Goal: Information Seeking & Learning: Understand process/instructions

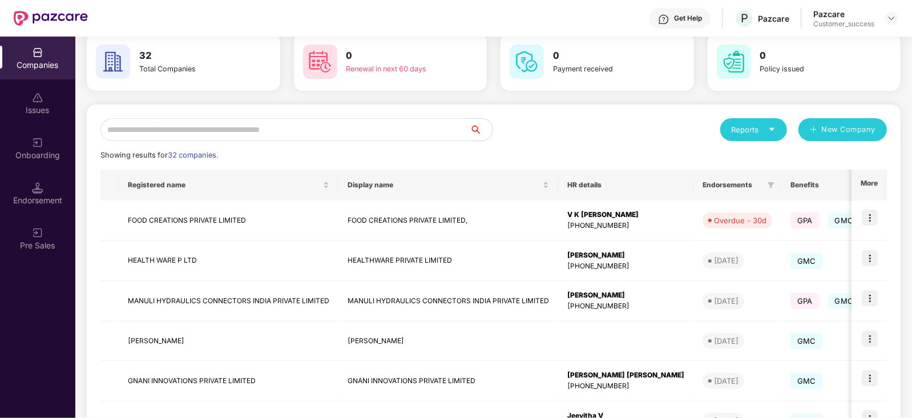
scroll to position [55, 0]
click at [193, 123] on input "text" at bounding box center [284, 129] width 369 height 23
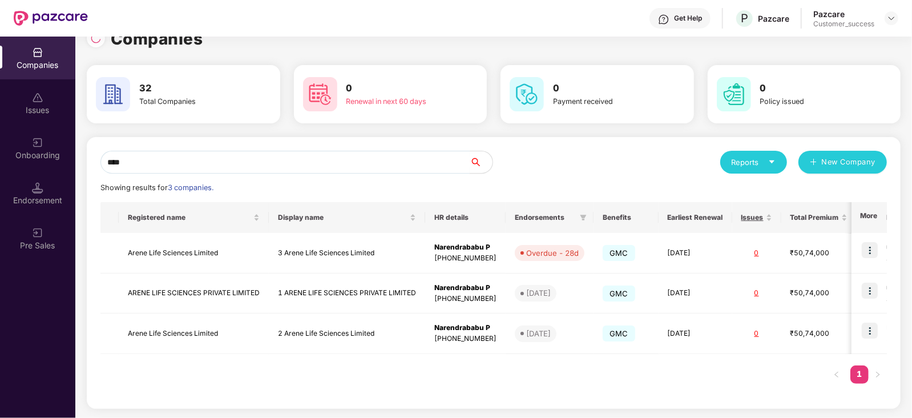
scroll to position [22, 0]
type input "*****"
click at [870, 247] on img at bounding box center [870, 250] width 16 height 16
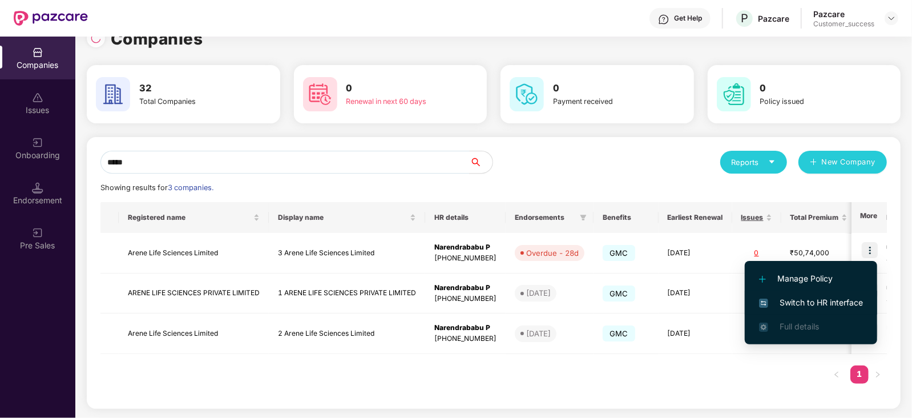
click at [842, 301] on span "Switch to HR interface" at bounding box center [811, 302] width 104 height 13
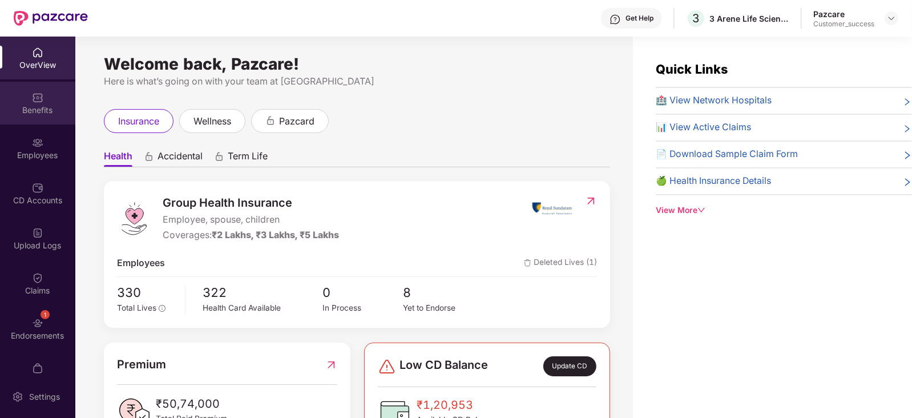
click at [42, 87] on div "Benefits" at bounding box center [37, 103] width 75 height 43
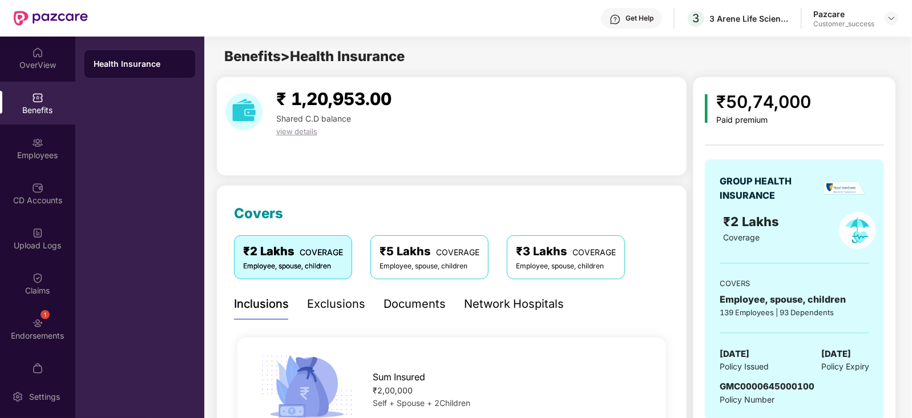
click at [485, 300] on div "Network Hospitals" at bounding box center [514, 304] width 100 height 18
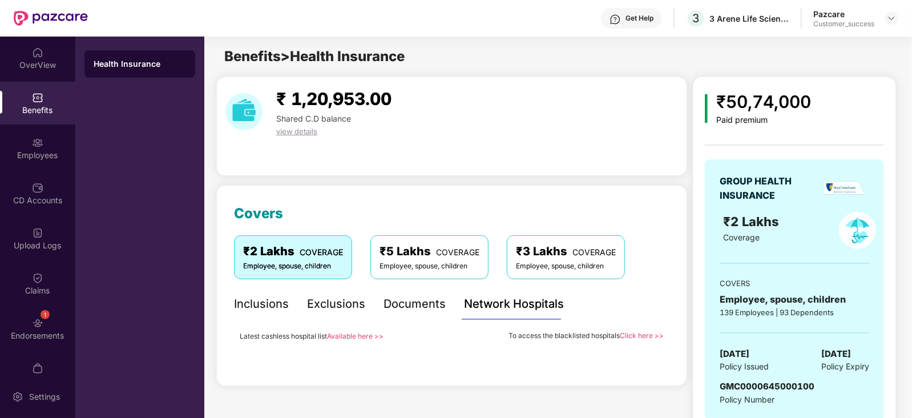
click at [357, 332] on link "Available here >>" at bounding box center [355, 336] width 56 height 9
click at [358, 337] on link "Available here >>" at bounding box center [355, 336] width 56 height 9
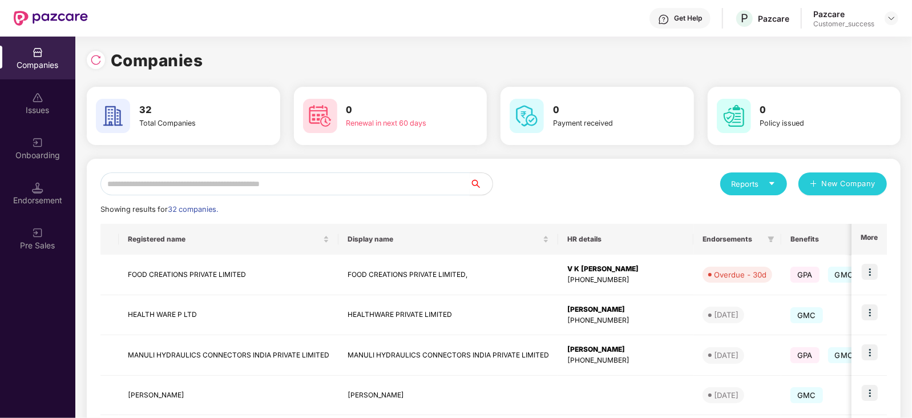
click at [177, 183] on input "text" at bounding box center [284, 183] width 369 height 23
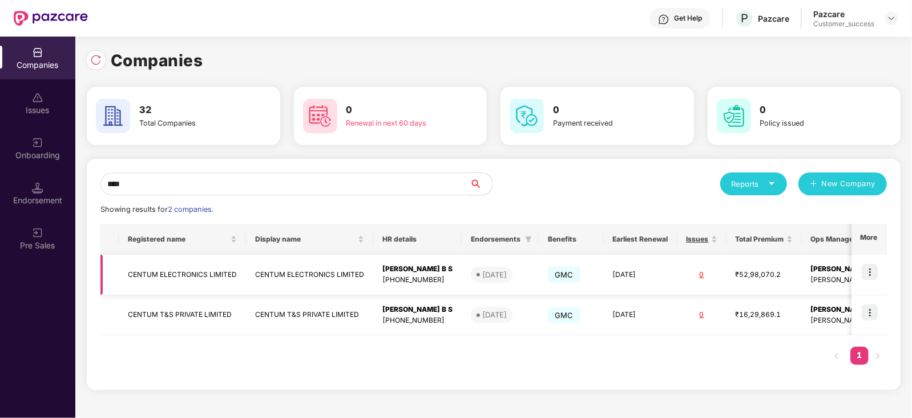
type input "****"
click at [867, 271] on img at bounding box center [870, 272] width 16 height 16
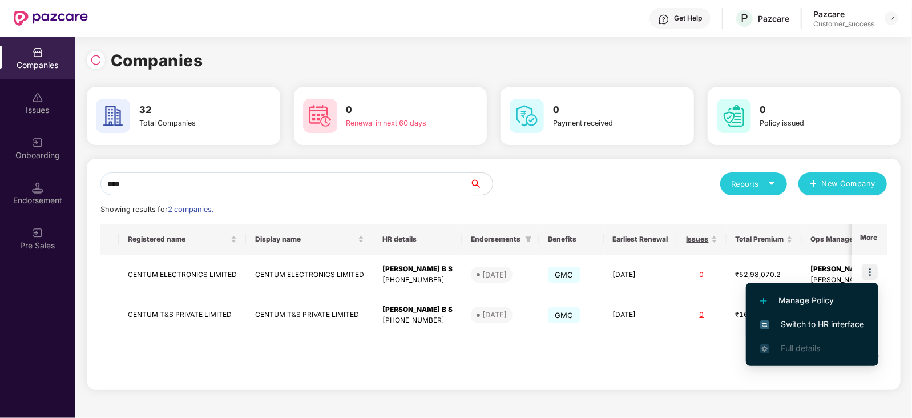
click at [839, 323] on span "Switch to HR interface" at bounding box center [812, 324] width 104 height 13
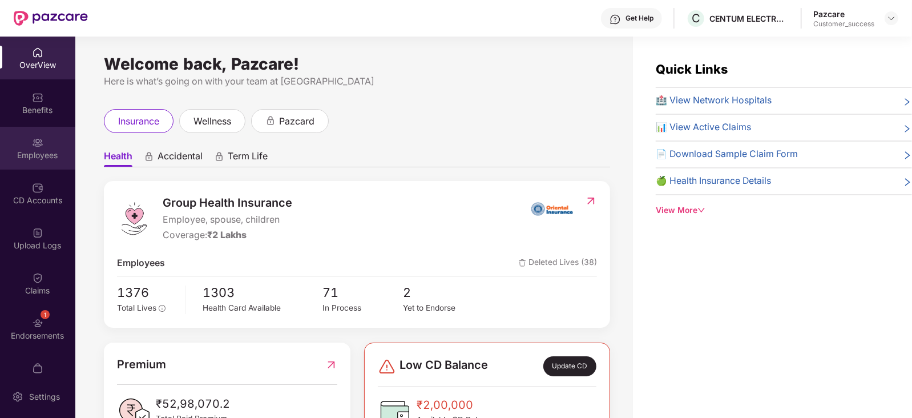
click at [35, 154] on div "Employees" at bounding box center [37, 155] width 75 height 11
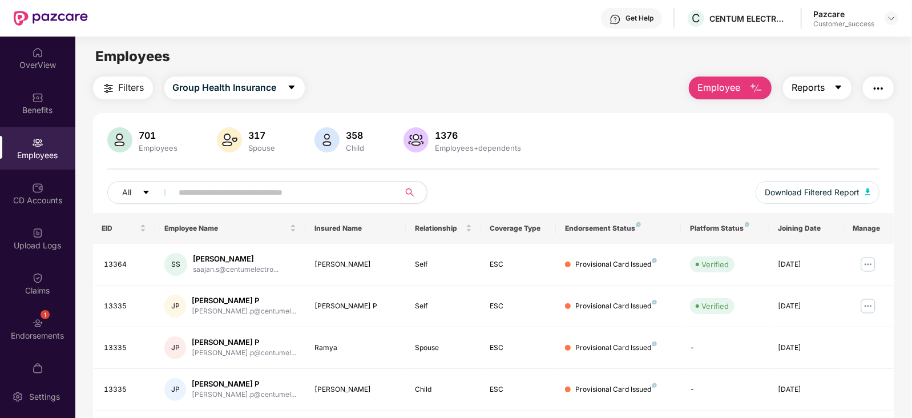
click at [835, 87] on icon "caret-down" at bounding box center [838, 87] width 9 height 9
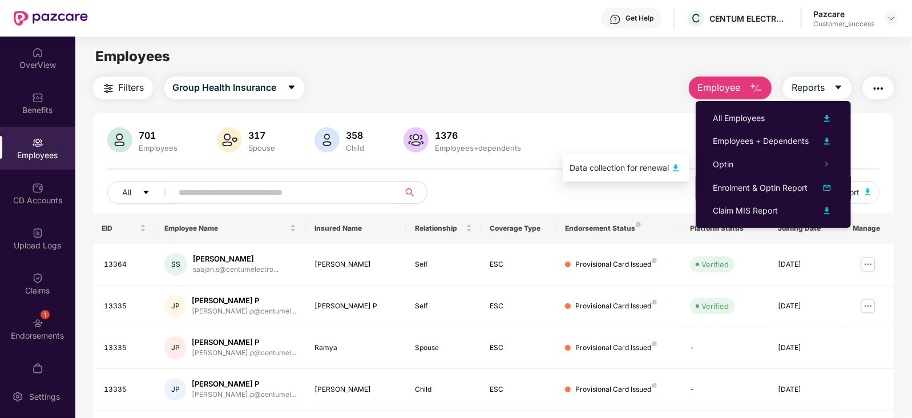
click at [670, 163] on img at bounding box center [676, 168] width 14 height 14
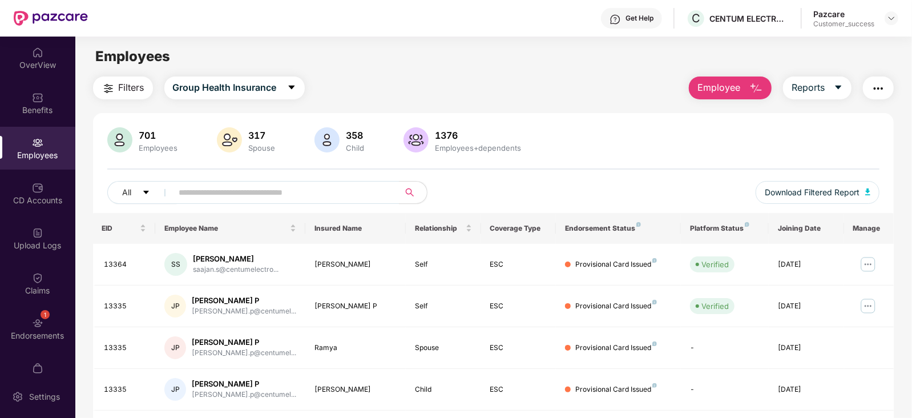
click at [575, 139] on div "701 Employees 317 Spouse 358 Child 1376 Employees+dependents" at bounding box center [493, 140] width 773 height 27
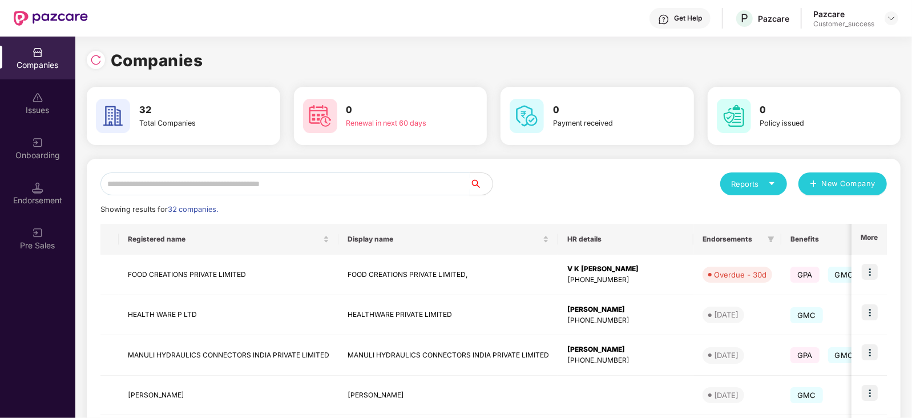
click at [247, 183] on input "text" at bounding box center [284, 183] width 369 height 23
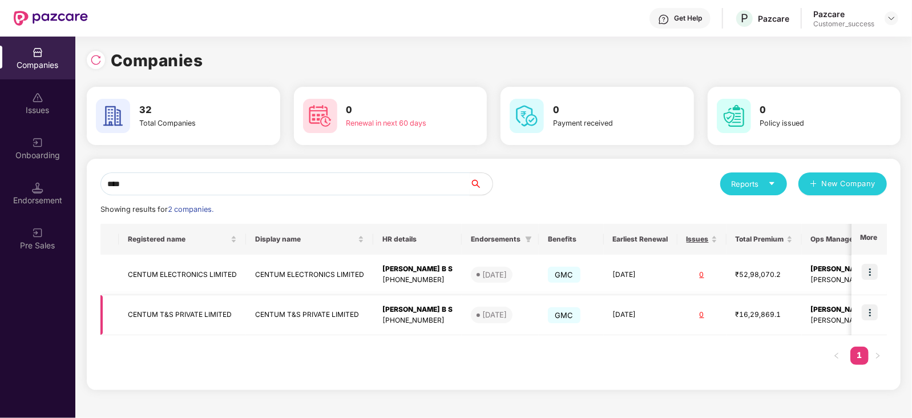
type input "****"
click at [870, 315] on img at bounding box center [870, 312] width 16 height 16
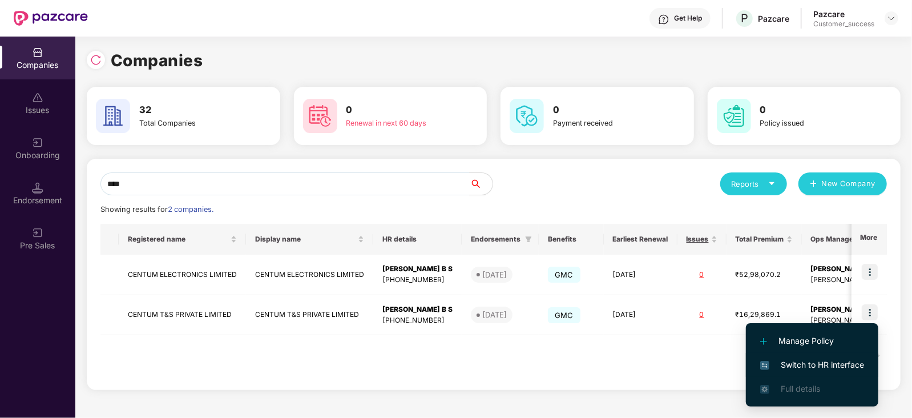
click at [836, 362] on span "Switch to HR interface" at bounding box center [812, 364] width 104 height 13
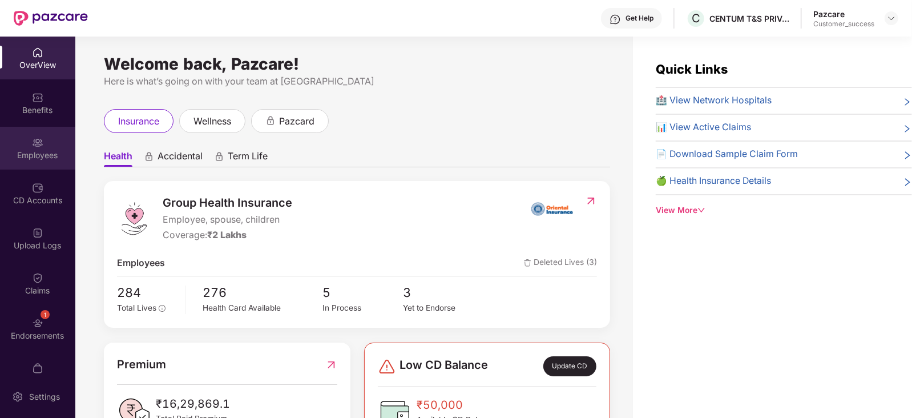
click at [37, 152] on div "Employees" at bounding box center [37, 155] width 75 height 11
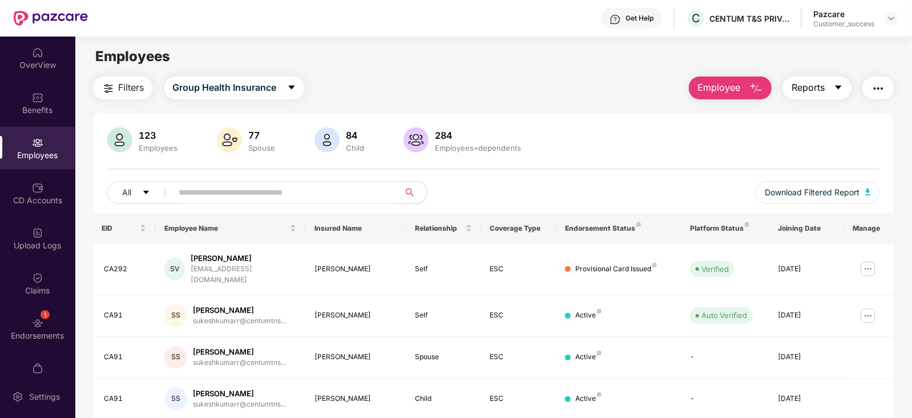
click at [842, 86] on icon "caret-down" at bounding box center [838, 87] width 9 height 9
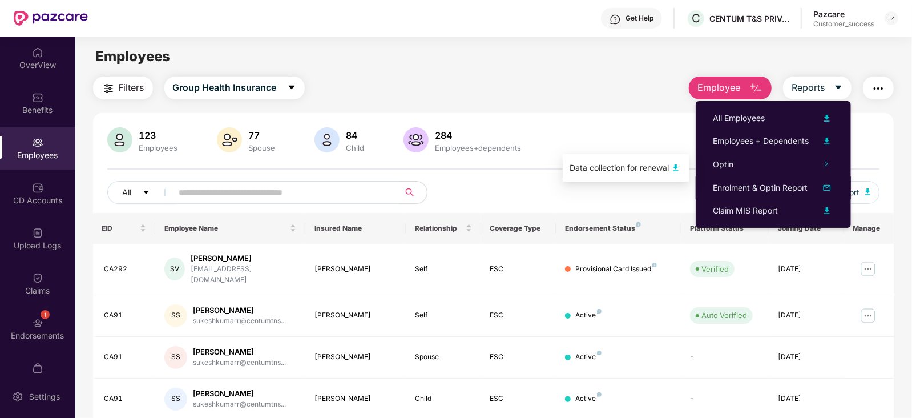
click at [677, 164] on img at bounding box center [676, 168] width 14 height 14
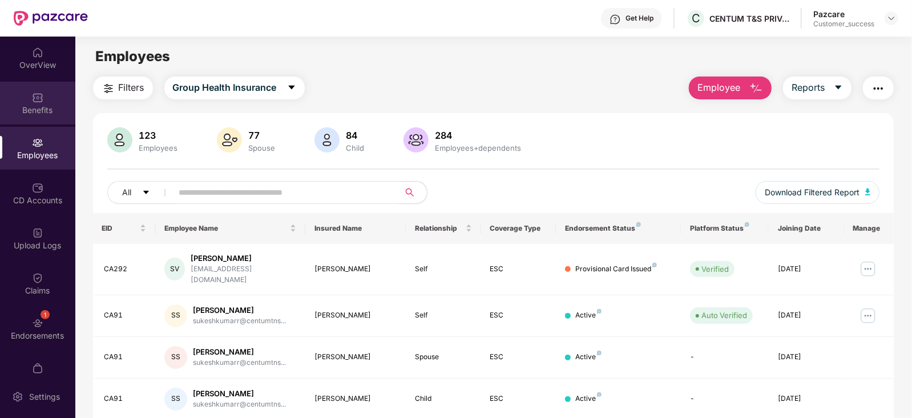
click at [41, 104] on div "Benefits" at bounding box center [37, 109] width 75 height 11
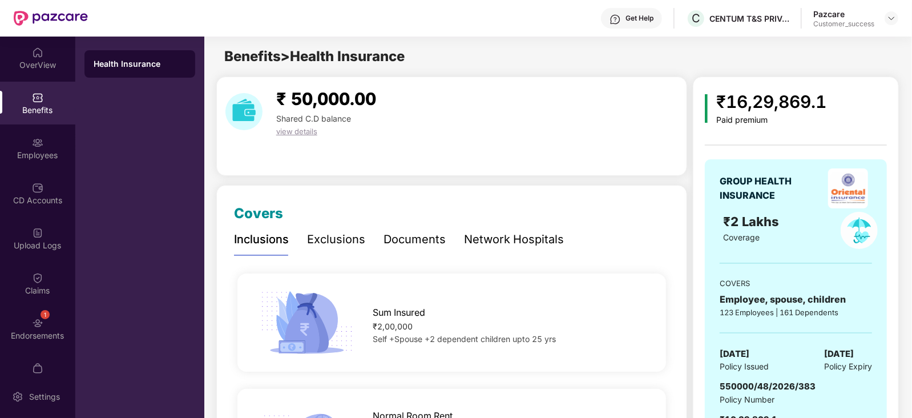
click at [409, 239] on div "Documents" at bounding box center [414, 240] width 62 height 18
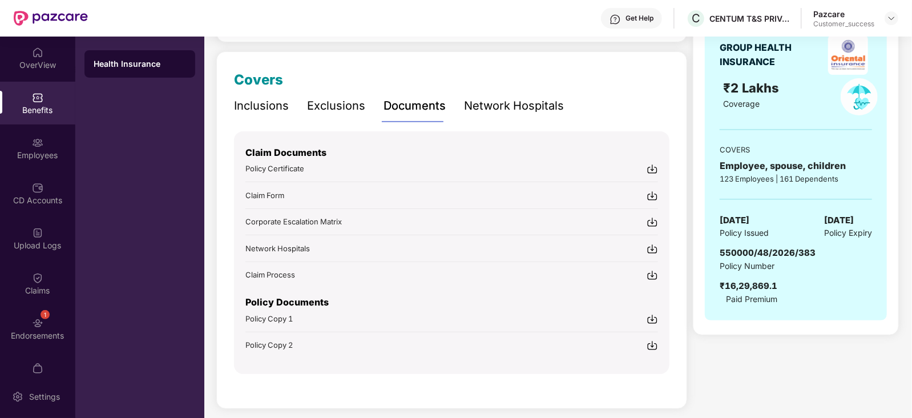
scroll to position [135, 0]
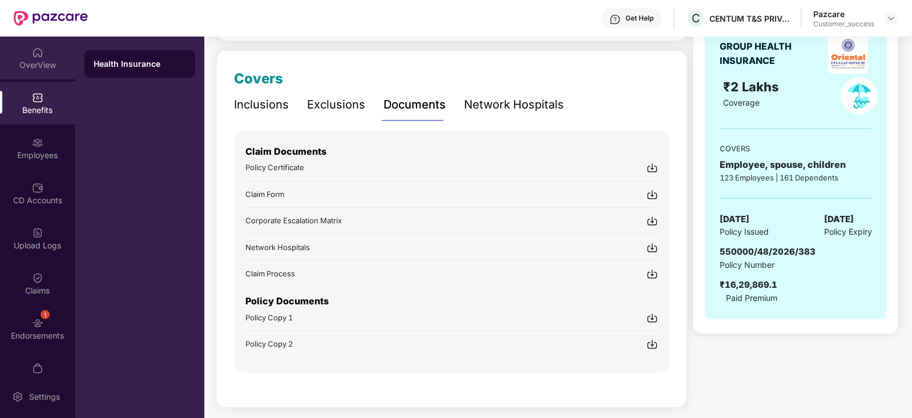
click at [43, 64] on div "OverView" at bounding box center [37, 64] width 75 height 11
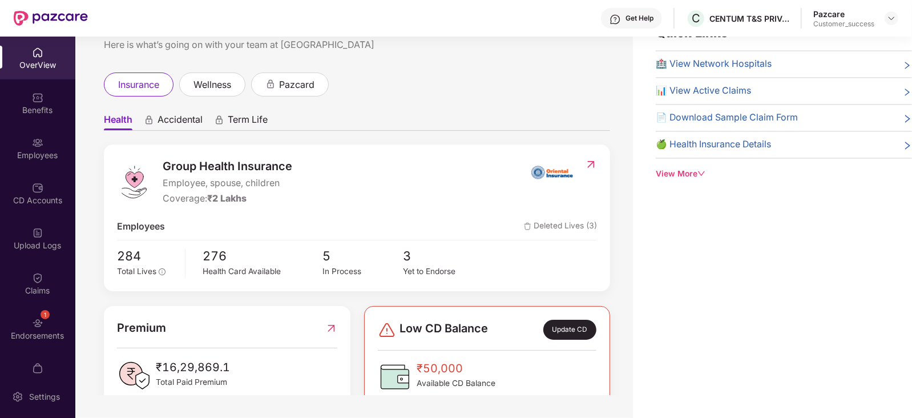
click at [697, 169] on div "View More" at bounding box center [784, 174] width 256 height 13
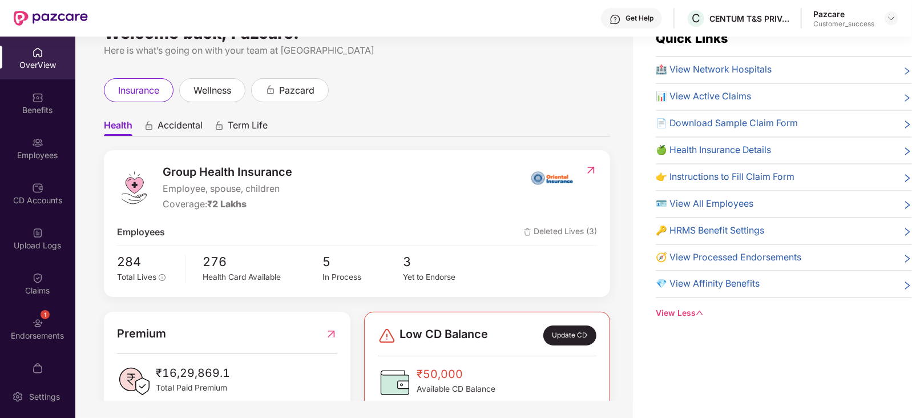
scroll to position [34, 0]
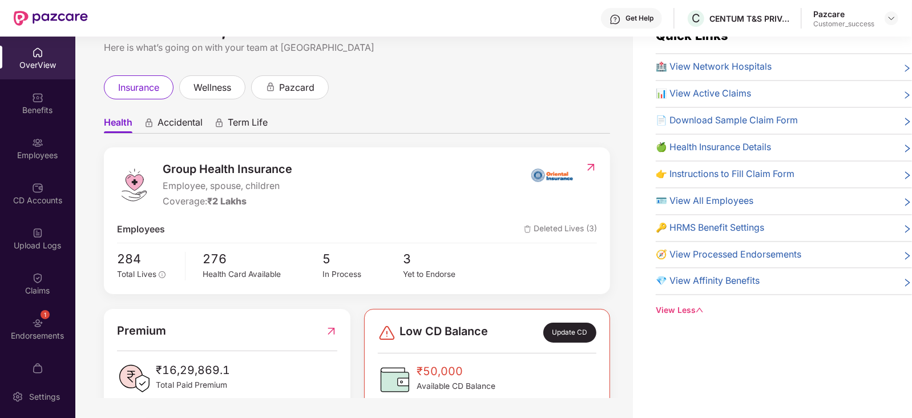
click at [719, 176] on span "👉 Instructions to Fill Claim Form" at bounding box center [725, 174] width 139 height 14
